Goal: Task Accomplishment & Management: Use online tool/utility

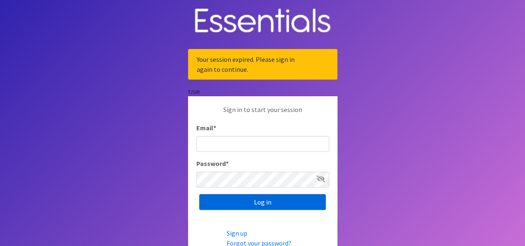
type input "[EMAIL_ADDRESS][DOMAIN_NAME]"
click at [235, 198] on input "Log in" at bounding box center [262, 202] width 127 height 16
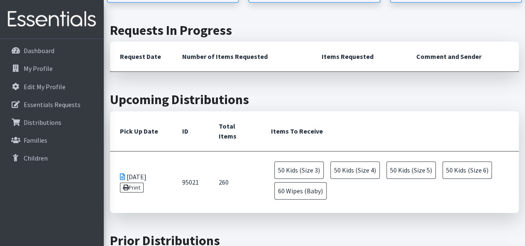
scroll to position [249, 0]
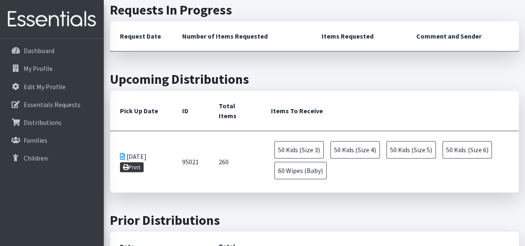
click at [135, 164] on link "Print" at bounding box center [132, 167] width 24 height 10
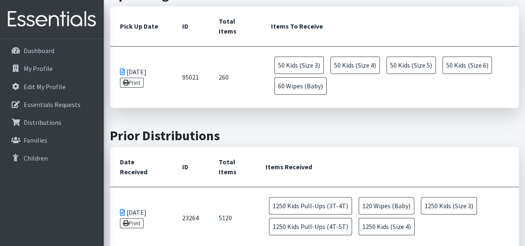
scroll to position [332, 0]
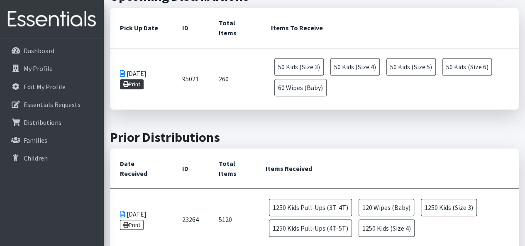
click at [135, 84] on link "Print" at bounding box center [132, 84] width 24 height 10
